Goal: Find specific page/section: Find specific page/section

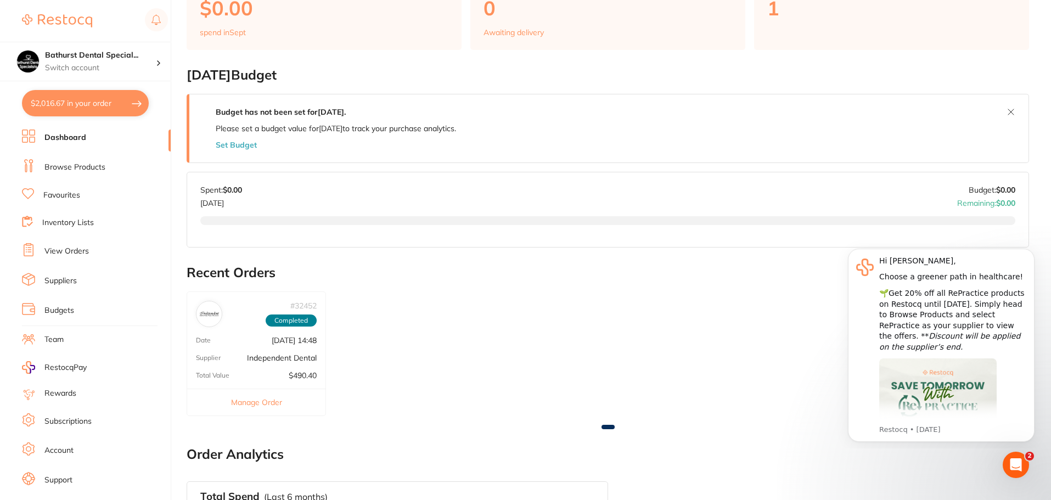
click at [407, 273] on h2 "Recent Orders" at bounding box center [608, 272] width 842 height 15
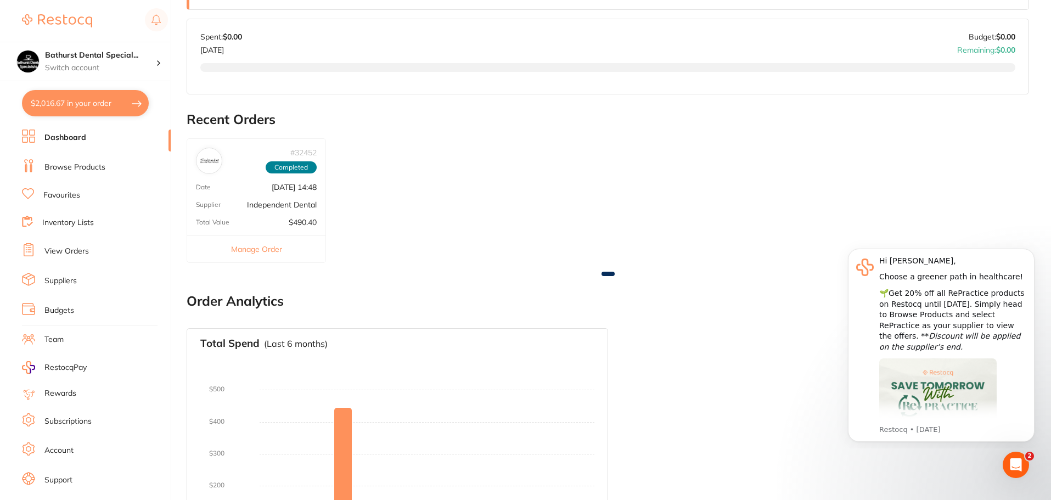
scroll to position [494, 0]
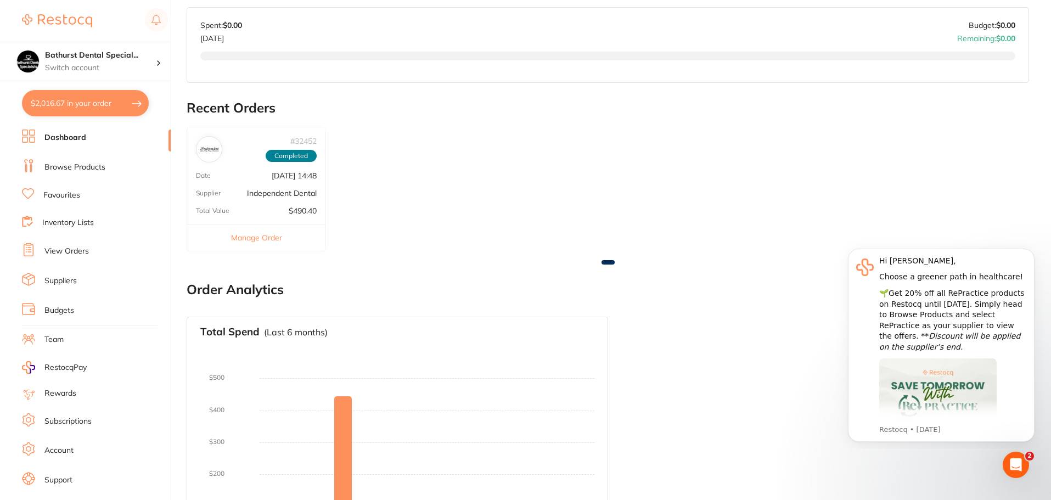
click at [476, 228] on div "# 32452 Completed Date [DATE] 14:48 Supplier Independent Dental Total Value $49…" at bounding box center [608, 196] width 842 height 138
click at [1026, 256] on button "Dismiss notification" at bounding box center [1031, 252] width 14 height 14
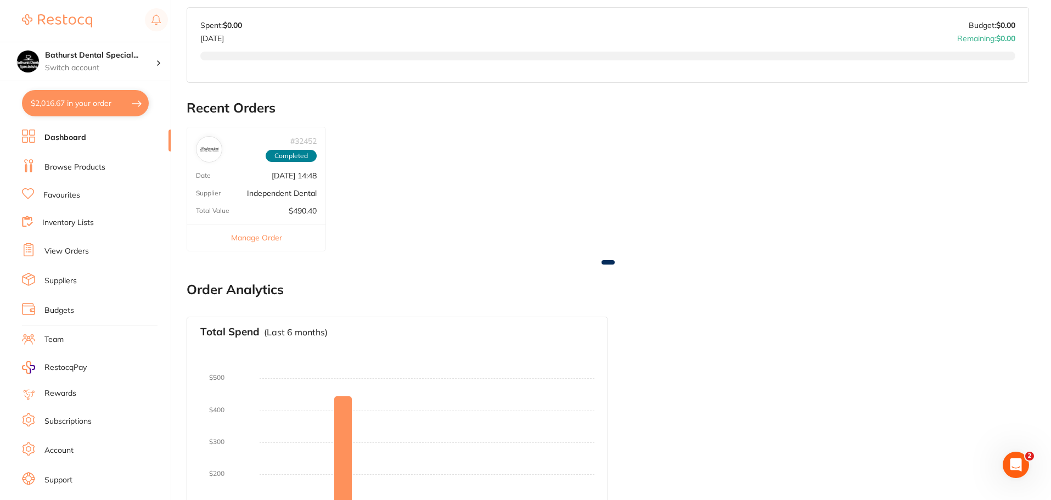
click at [283, 203] on div "# 32452 Completed Date [DATE] 14:48 Supplier Independent Dental Total Value $49…" at bounding box center [256, 189] width 139 height 125
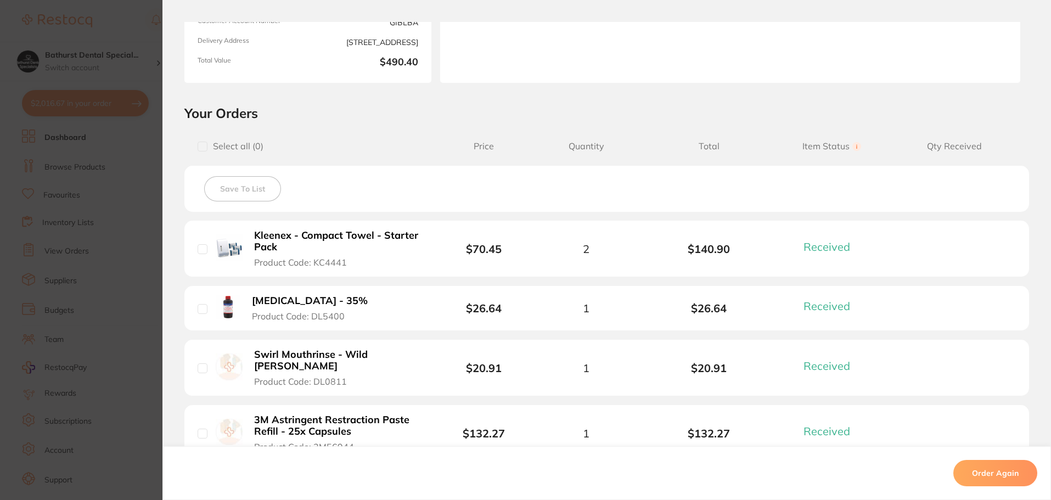
scroll to position [0, 0]
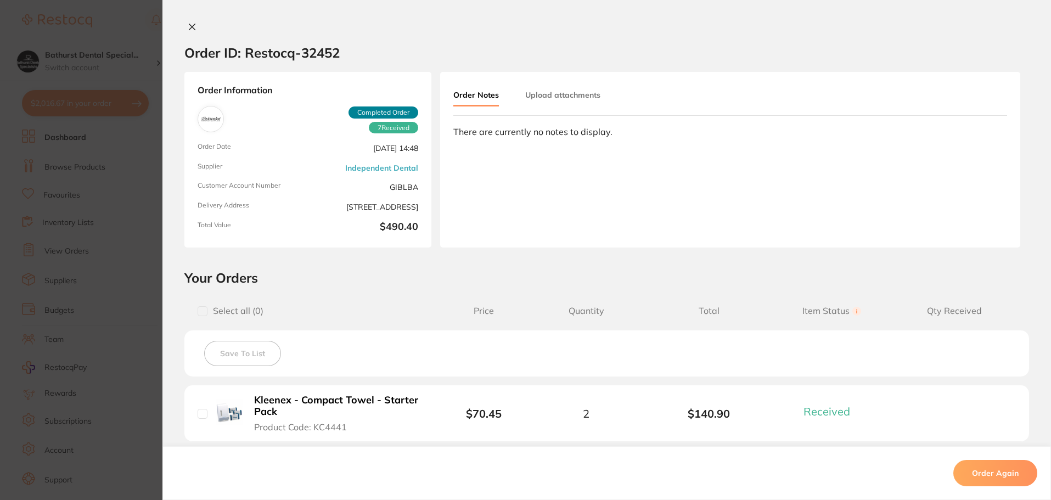
drag, startPoint x: 337, startPoint y: 147, endPoint x: 418, endPoint y: 157, distance: 81.3
click at [418, 157] on div "Order Information 7 Received Completed Order Order Date [DATE] 14:48 Supplier I…" at bounding box center [307, 160] width 247 height 176
click at [187, 25] on div "Order ID: Restocq- 32452 Order Information 7 Received Completed Order Order Dat…" at bounding box center [606, 250] width 888 height 500
click at [188, 27] on icon at bounding box center [192, 26] width 9 height 9
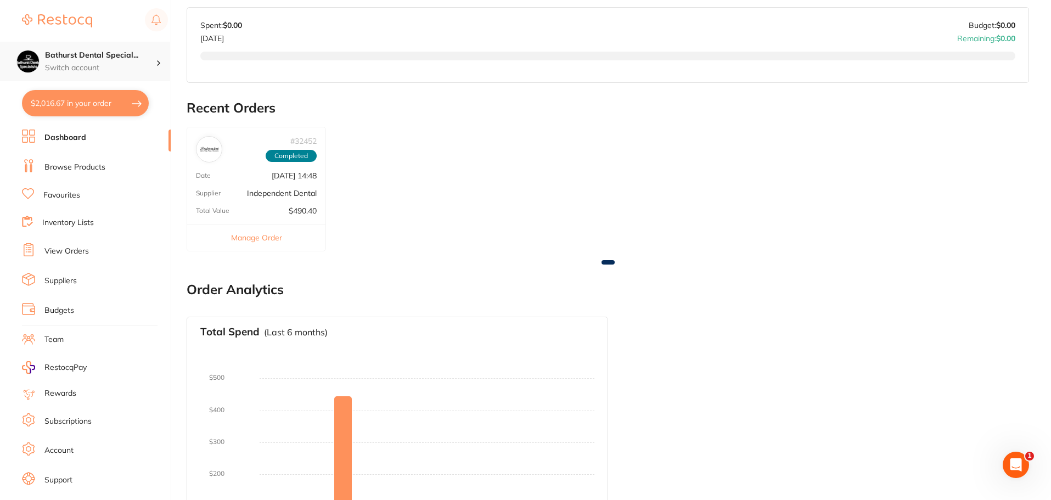
click at [120, 63] on p "Switch account" at bounding box center [100, 68] width 111 height 11
click at [119, 63] on p "Switch account" at bounding box center [100, 68] width 111 height 11
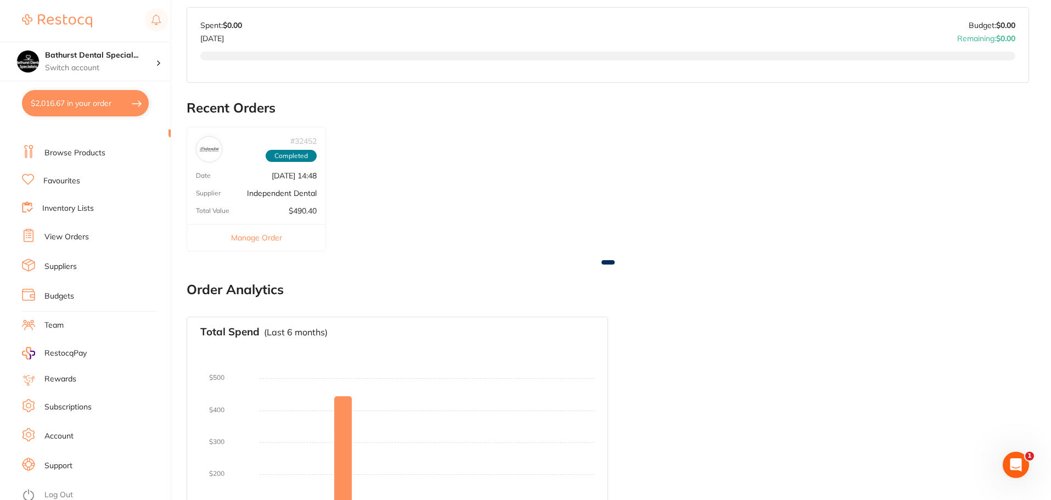
scroll to position [19, 0]
click at [74, 232] on link "View Orders" at bounding box center [66, 232] width 44 height 11
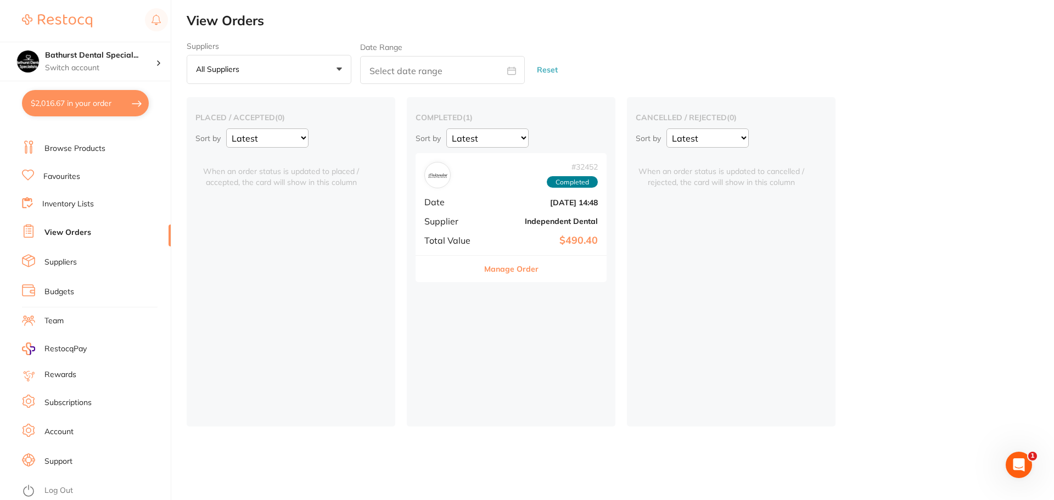
click at [66, 263] on link "Suppliers" at bounding box center [60, 262] width 32 height 11
